Goal: Information Seeking & Learning: Learn about a topic

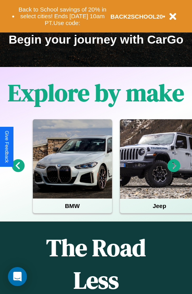
scroll to position [122, 0]
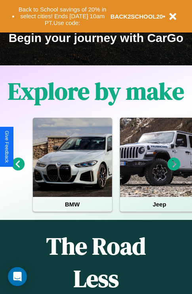
click at [18, 170] on icon at bounding box center [18, 164] width 13 height 13
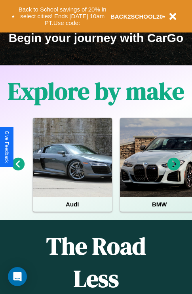
click at [174, 170] on icon at bounding box center [174, 164] width 13 height 13
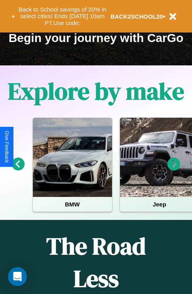
click at [174, 170] on icon at bounding box center [174, 164] width 13 height 13
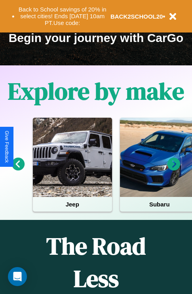
click at [174, 170] on icon at bounding box center [174, 164] width 13 height 13
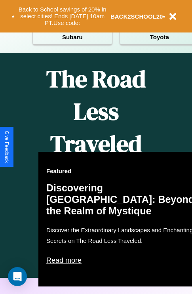
scroll to position [961, 0]
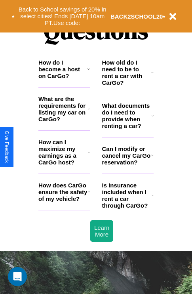
click at [128, 129] on h3 "What documents do I need to provide when renting a car?" at bounding box center [127, 115] width 50 height 27
click at [64, 122] on h3 "What are the requirements for listing my car on CarGo?" at bounding box center [63, 109] width 50 height 27
